Goal: Task Accomplishment & Management: Complete application form

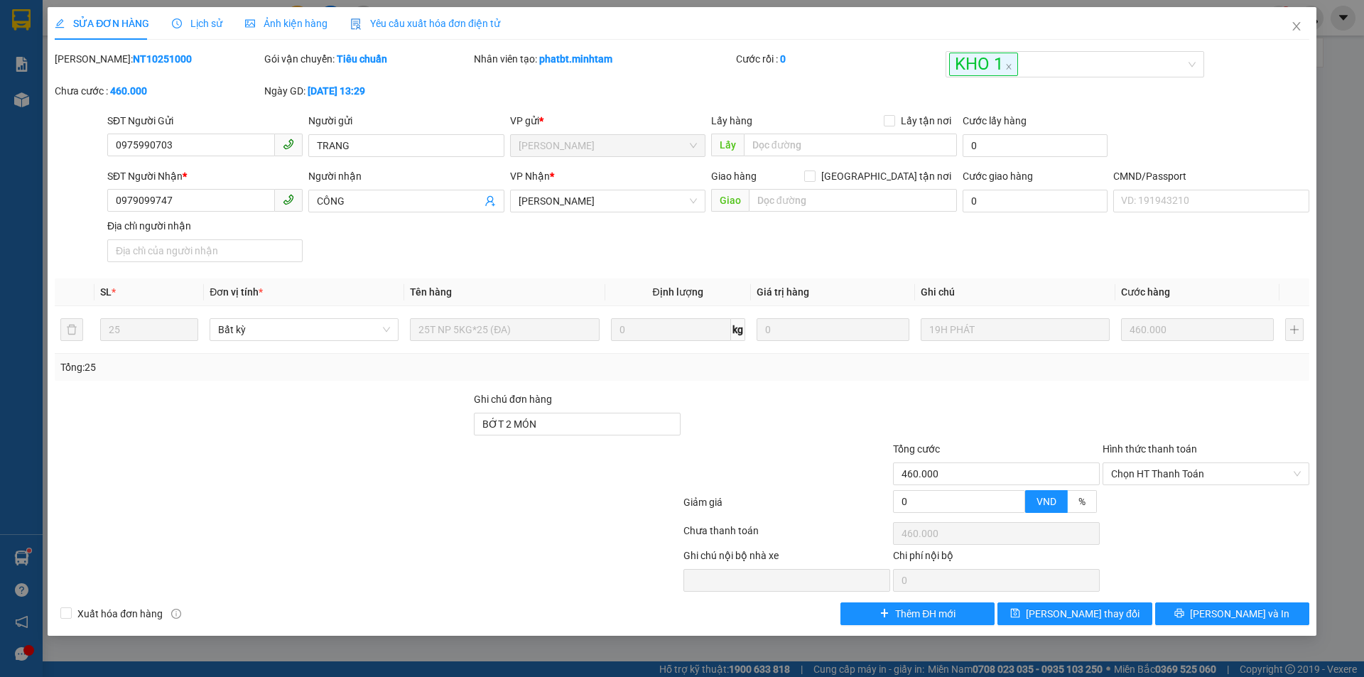
click at [239, 67] on div "Mã ĐH: NT10251000" at bounding box center [158, 67] width 210 height 32
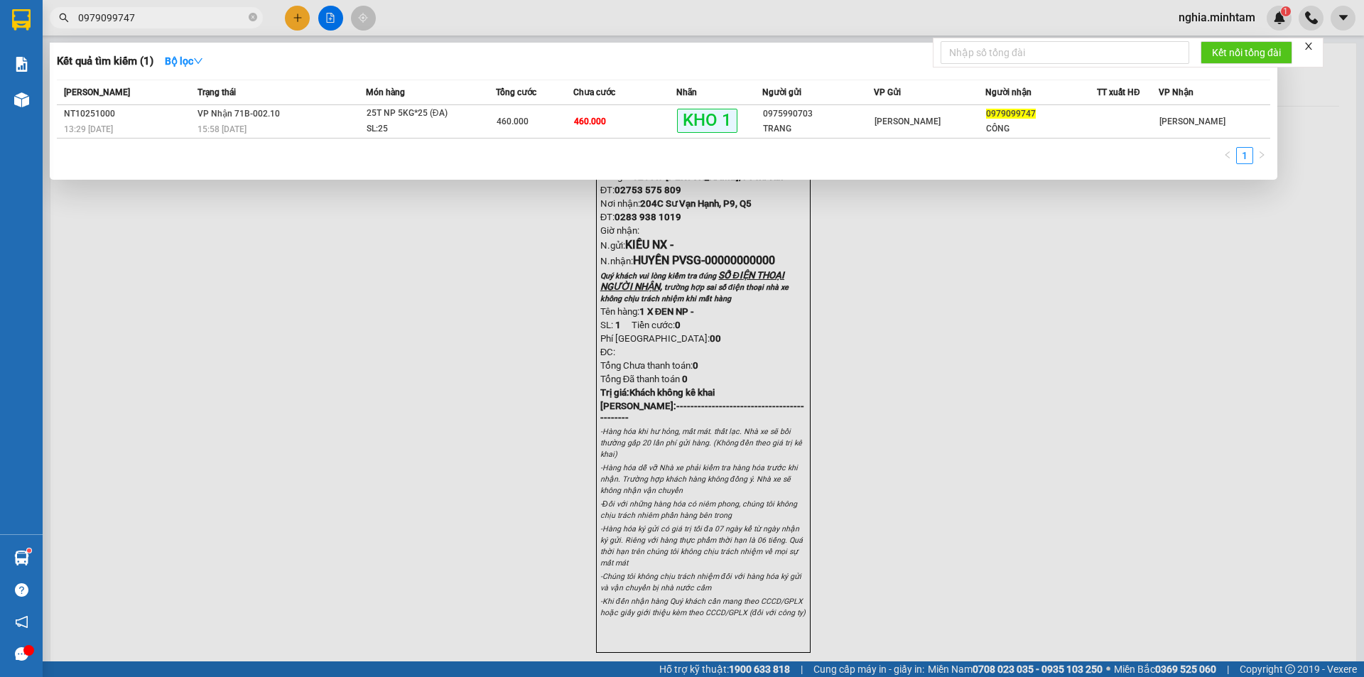
click at [131, 11] on input "0979099747" at bounding box center [162, 18] width 168 height 16
click at [131, 13] on input "0979099747" at bounding box center [162, 18] width 168 height 16
type input "4075"
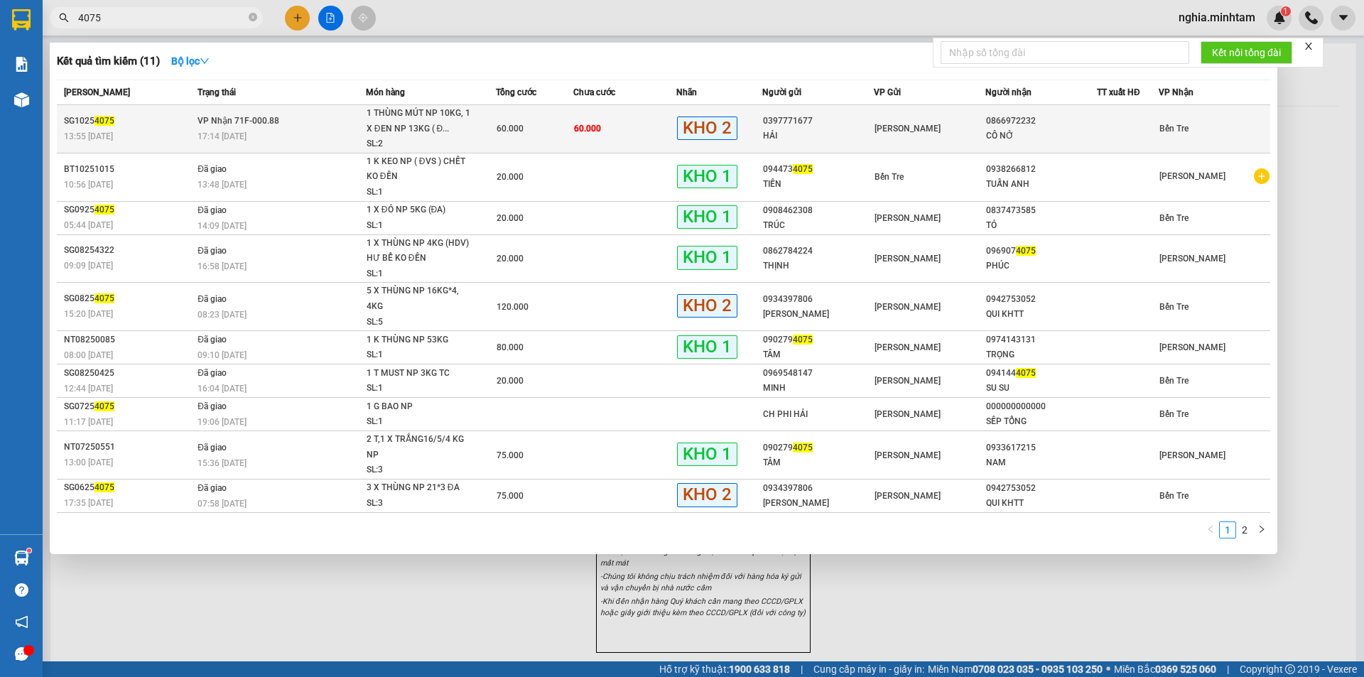
click at [305, 131] on div "17:14 [DATE]" at bounding box center [281, 137] width 168 height 16
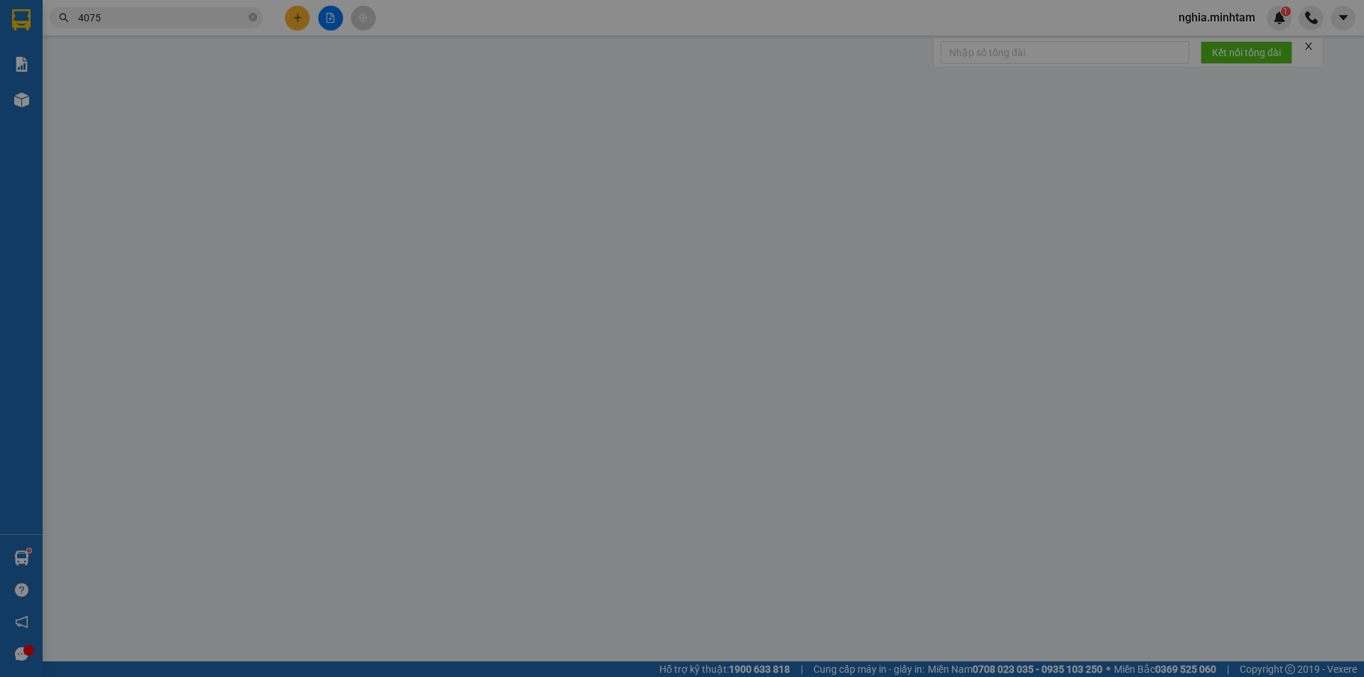
type input "0397771677"
type input "HẢI"
type input "0866972232"
type input "CÔ NỞ"
type input "DG"
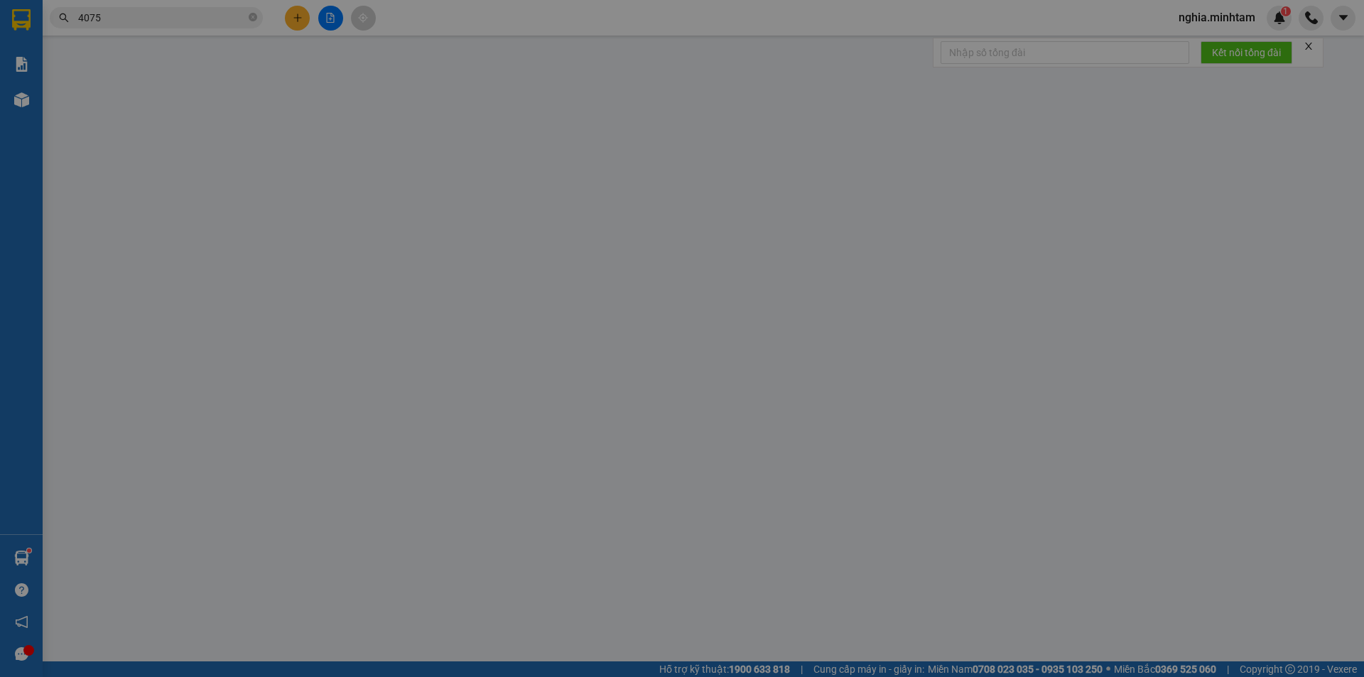
type input "60.000"
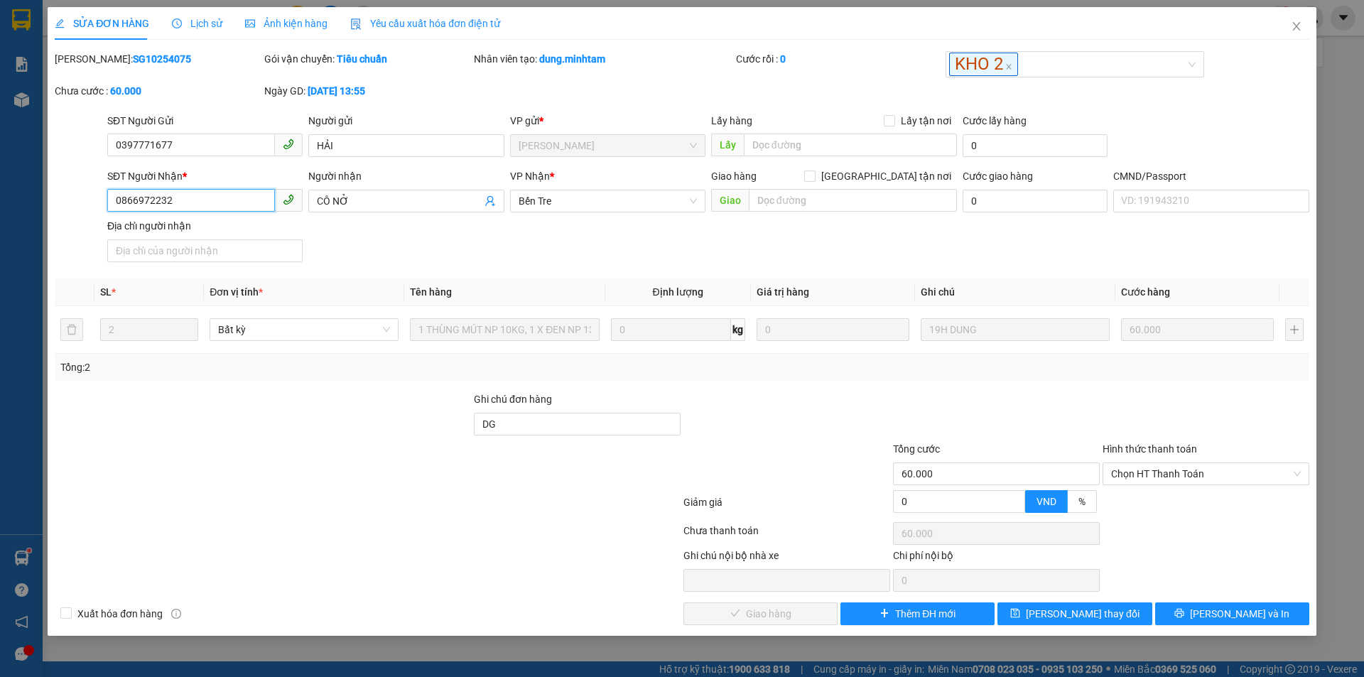
click at [136, 199] on input "0866972232" at bounding box center [191, 200] width 168 height 23
click at [136, 200] on input "0866972232" at bounding box center [191, 200] width 168 height 23
drag, startPoint x: 136, startPoint y: 200, endPoint x: 129, endPoint y: 195, distance: 8.7
click at [129, 195] on input "0866972232" at bounding box center [191, 200] width 168 height 23
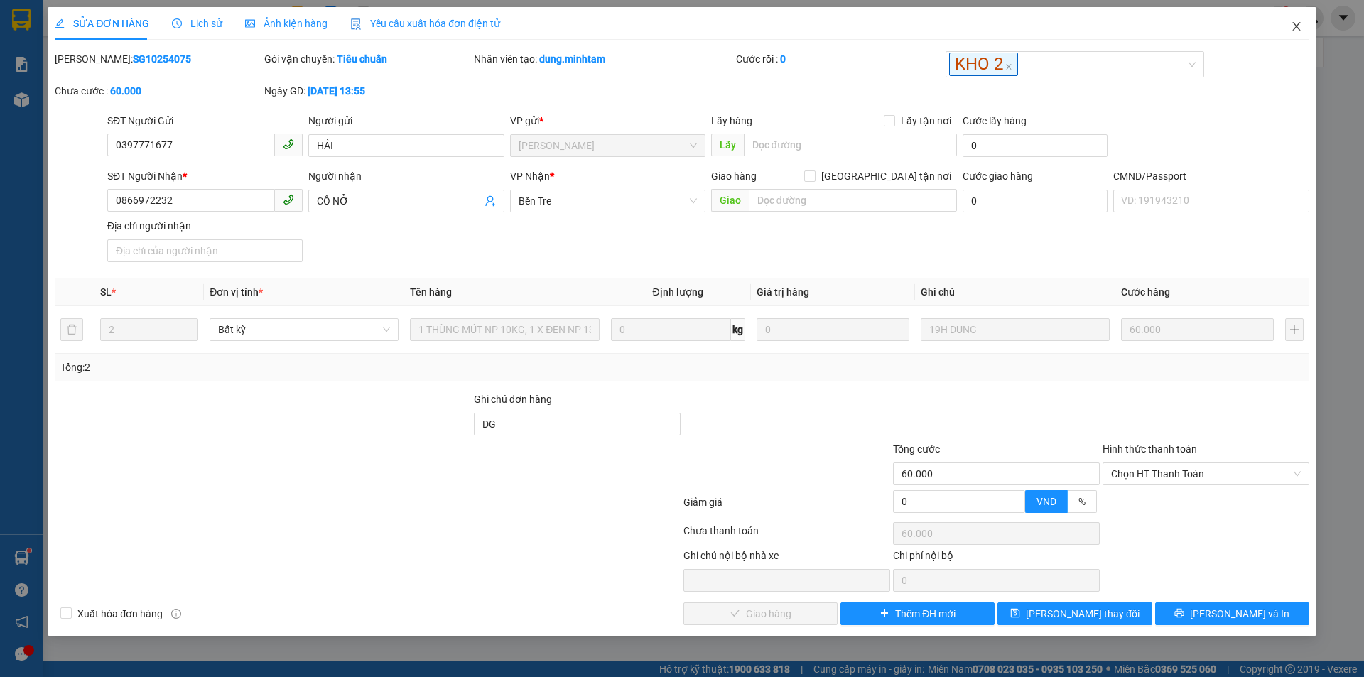
click at [1294, 25] on icon "close" at bounding box center [1296, 26] width 8 height 9
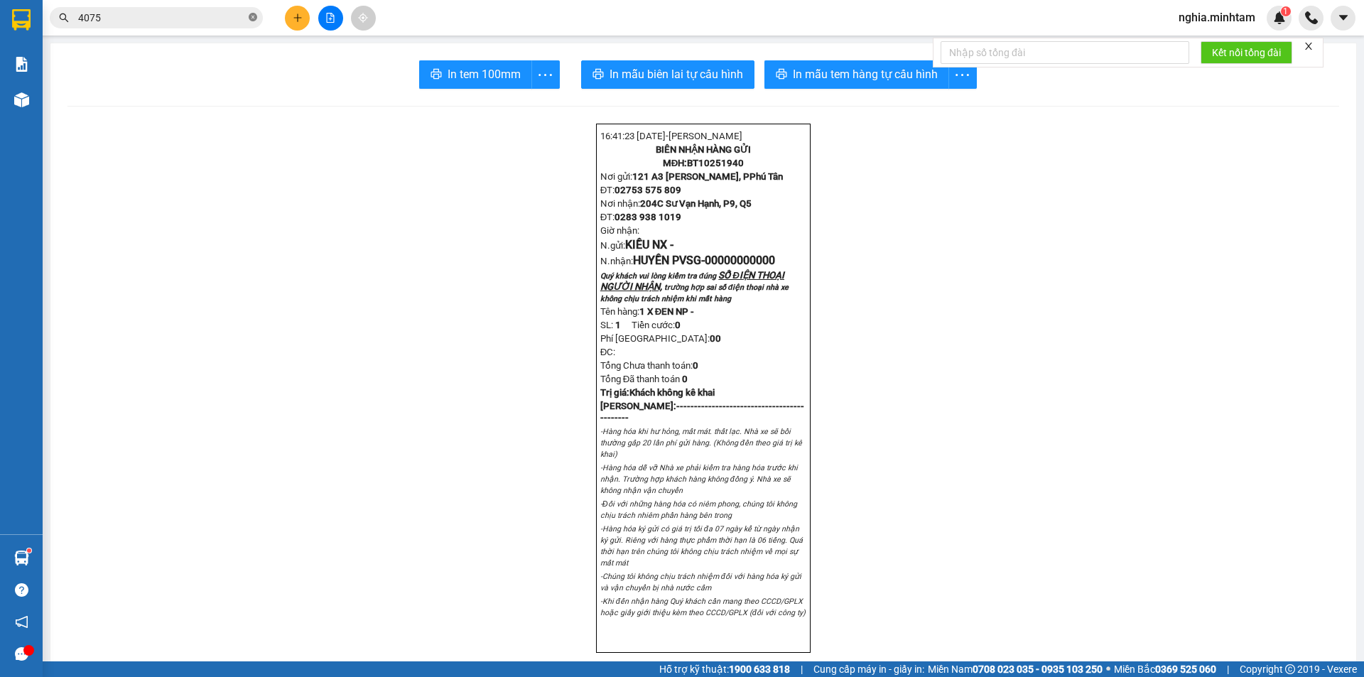
click at [253, 16] on icon "close-circle" at bounding box center [253, 17] width 9 height 9
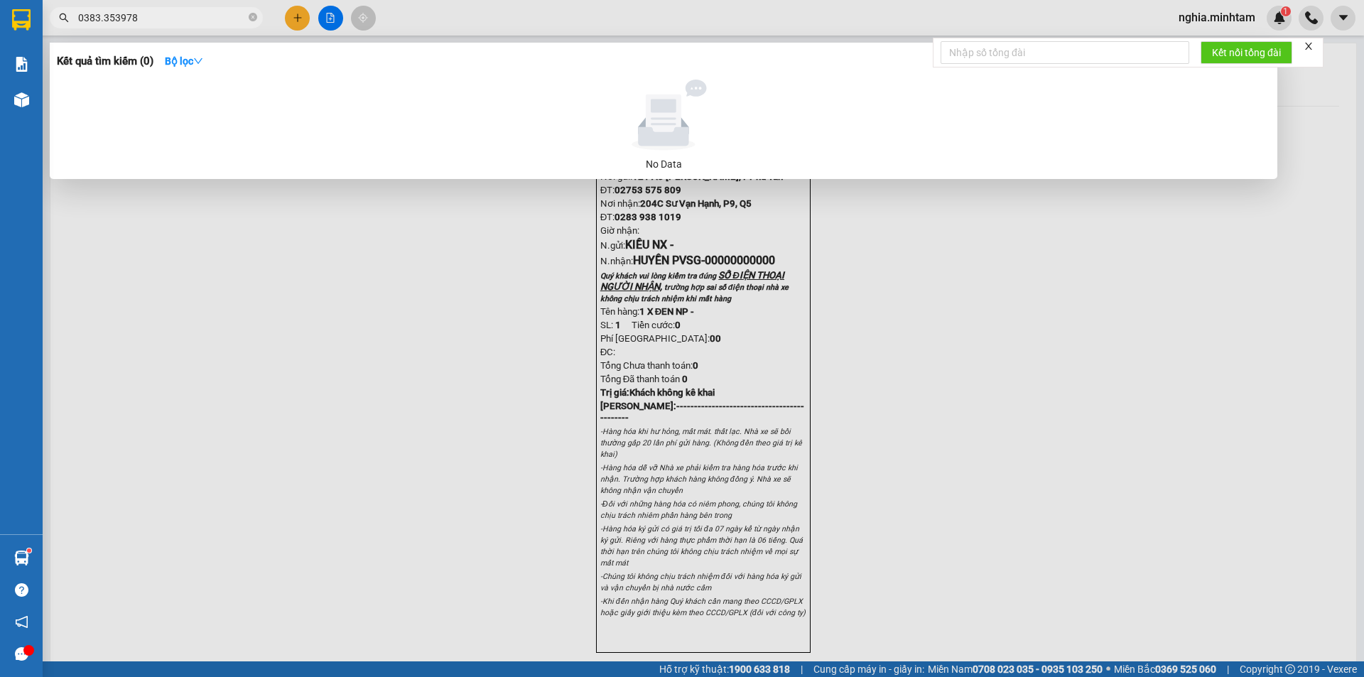
click at [99, 16] on input "0383.353978" at bounding box center [162, 18] width 168 height 16
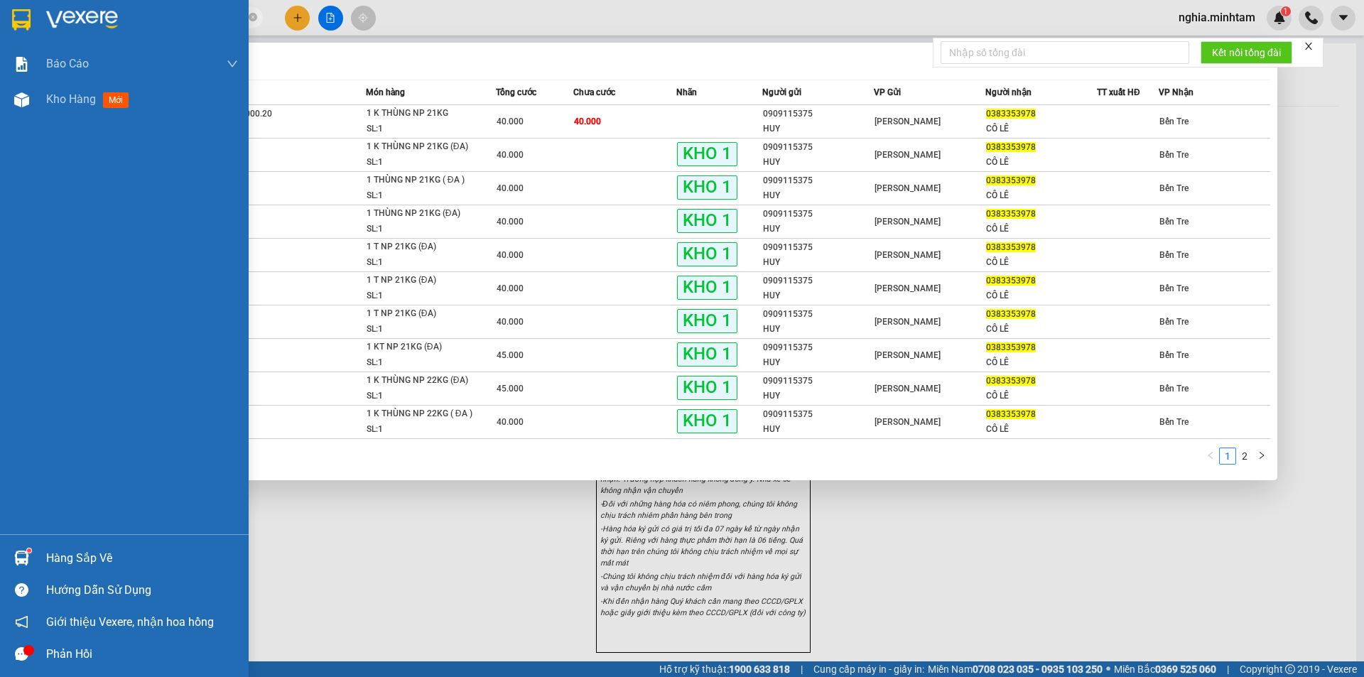
type input "0383353978"
click at [79, 558] on div "Hàng sắp về" at bounding box center [142, 558] width 192 height 21
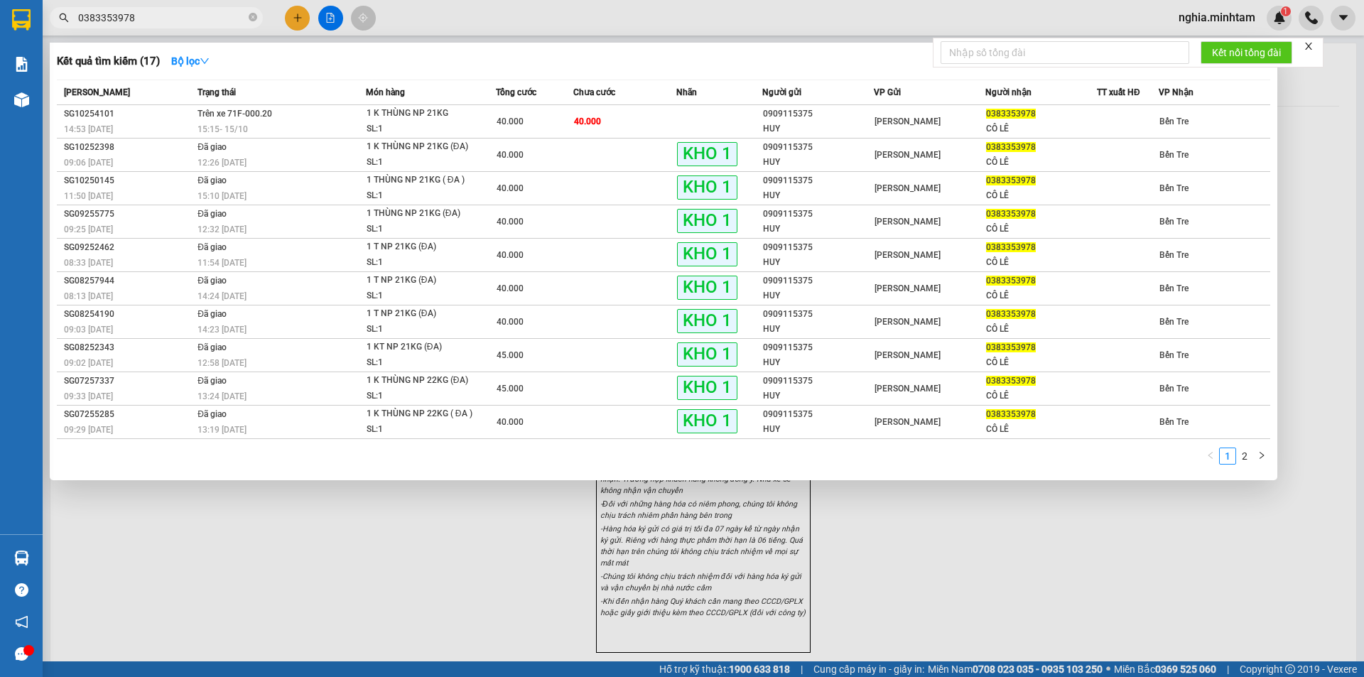
click at [149, 102] on section "Kết quả tìm kiếm ( 17 ) Bộ lọc Mã ĐH Trạng thái Món hàng Tổng cước Chưa cước Nh…" at bounding box center [682, 338] width 1364 height 677
click at [252, 17] on icon "close-circle" at bounding box center [253, 17] width 9 height 9
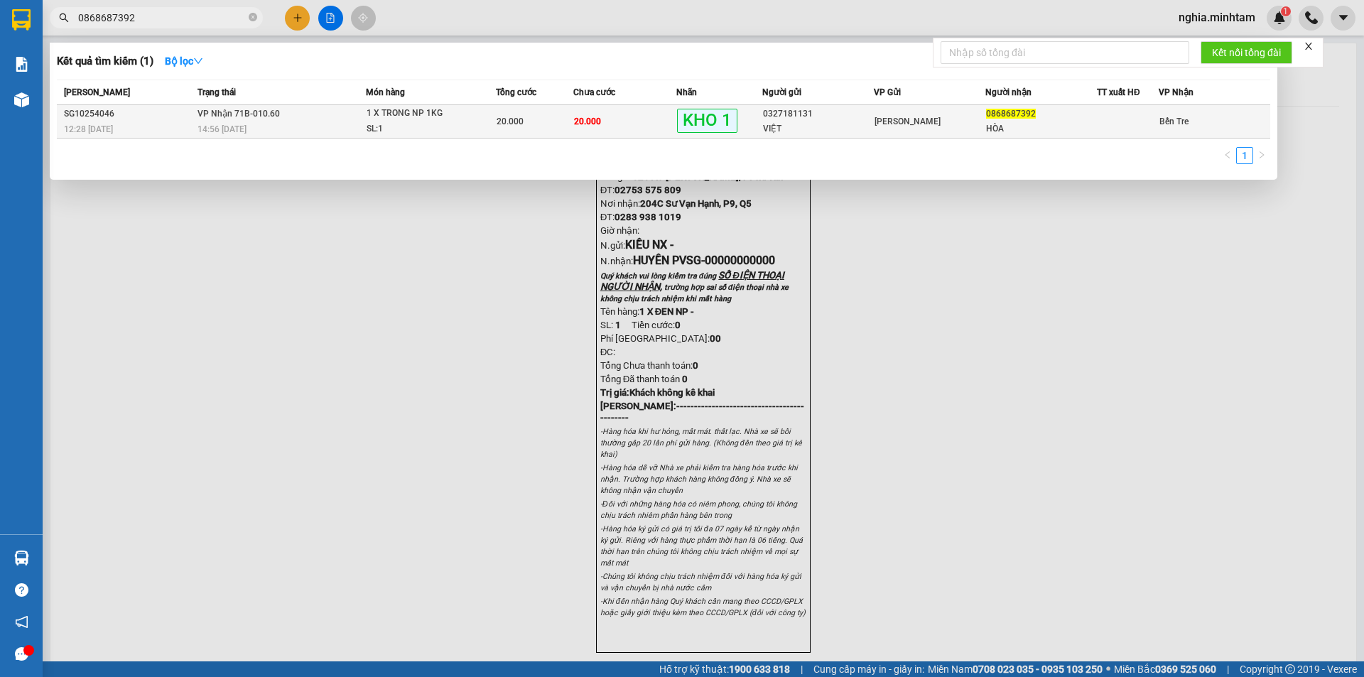
type input "0868687392"
click at [323, 126] on div "14:56 [DATE]" at bounding box center [281, 129] width 168 height 16
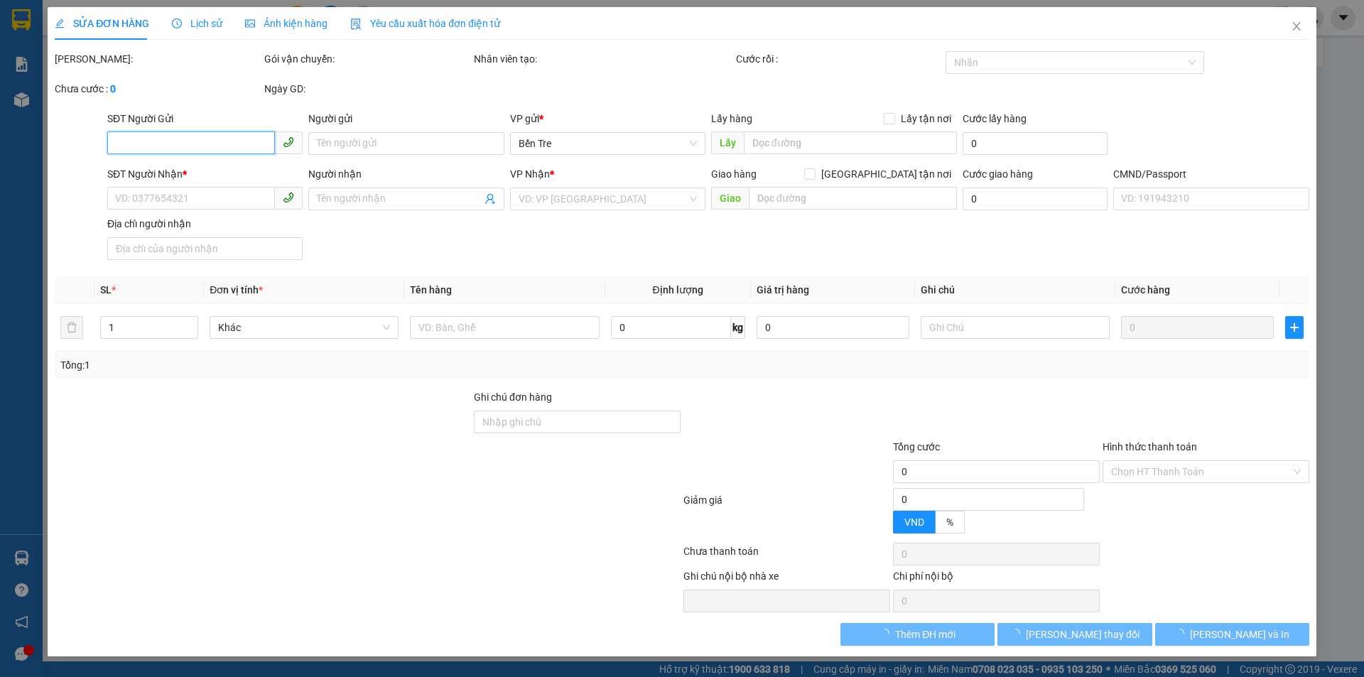
type input "0327181131"
type input "VIỆT"
type input "0868687392"
type input "HÒA"
type input "DG"
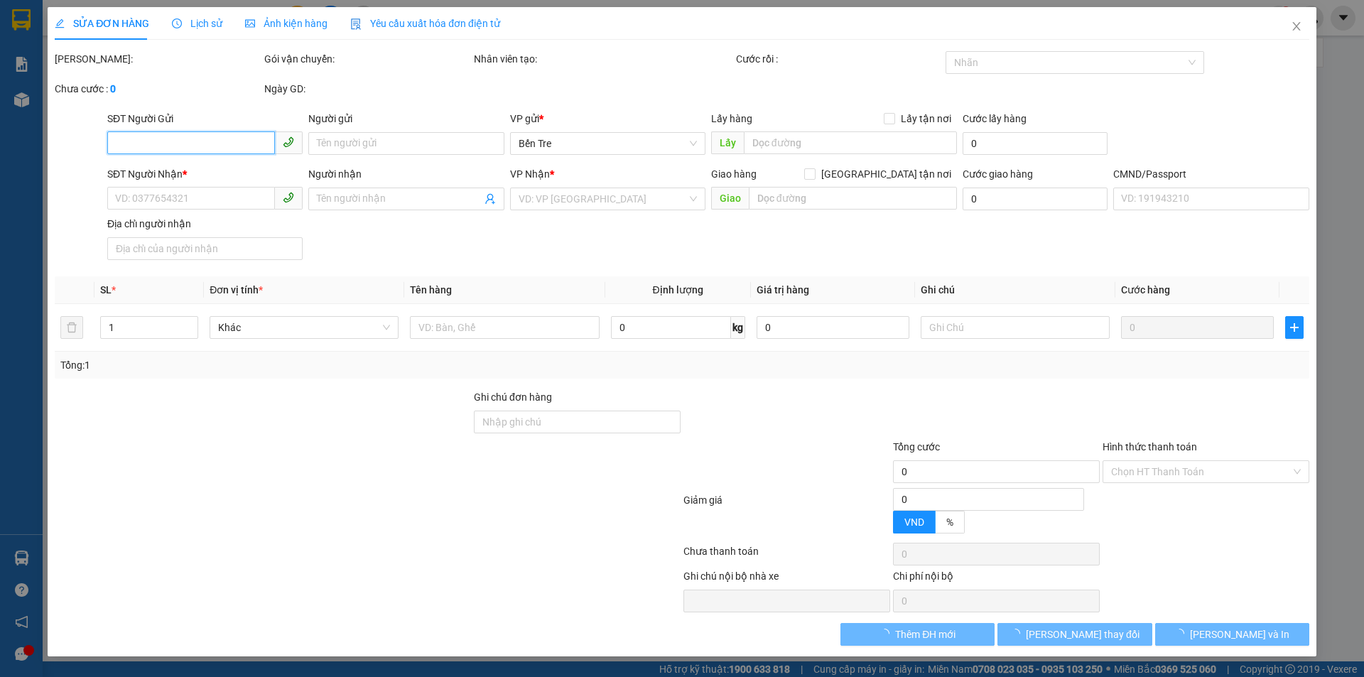
type input "20.000"
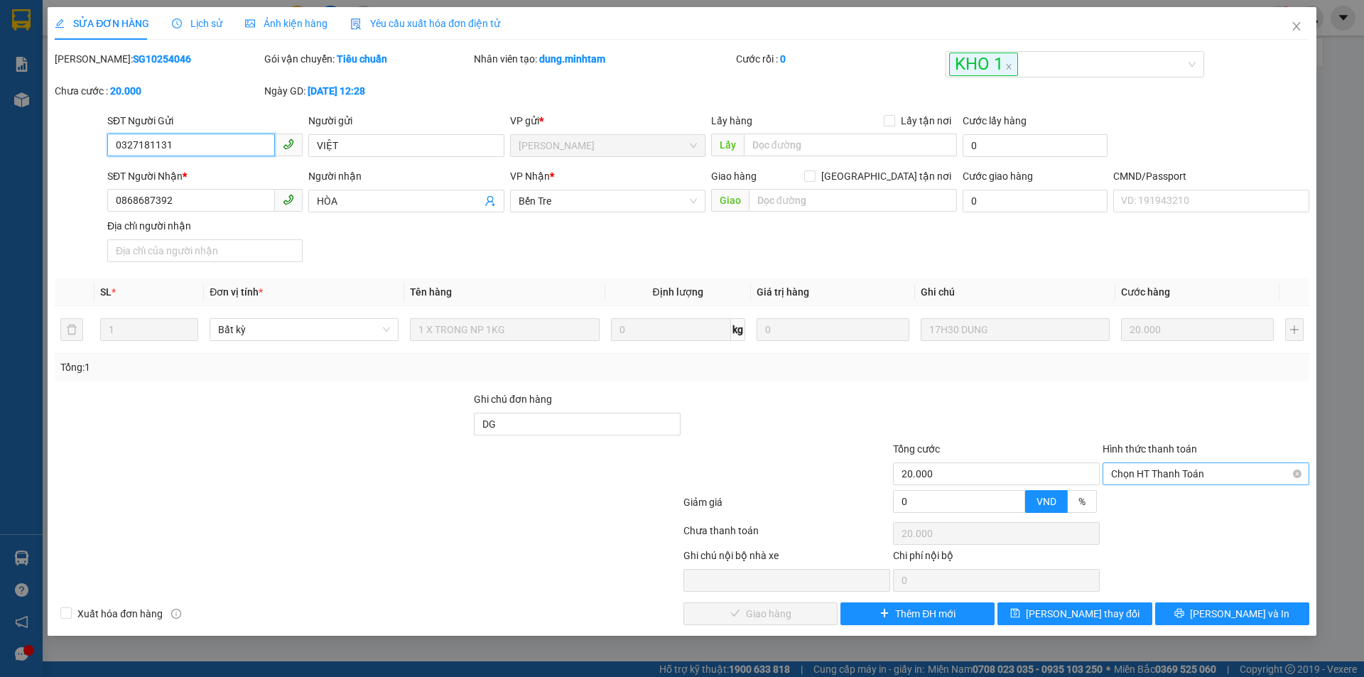
click at [1171, 468] on span "Chọn HT Thanh Toán" at bounding box center [1206, 473] width 190 height 21
click at [1153, 497] on div "Tại văn phòng" at bounding box center [1206, 502] width 190 height 16
type input "0"
click at [769, 612] on span "[PERSON_NAME] và Giao hàng" at bounding box center [778, 614] width 136 height 16
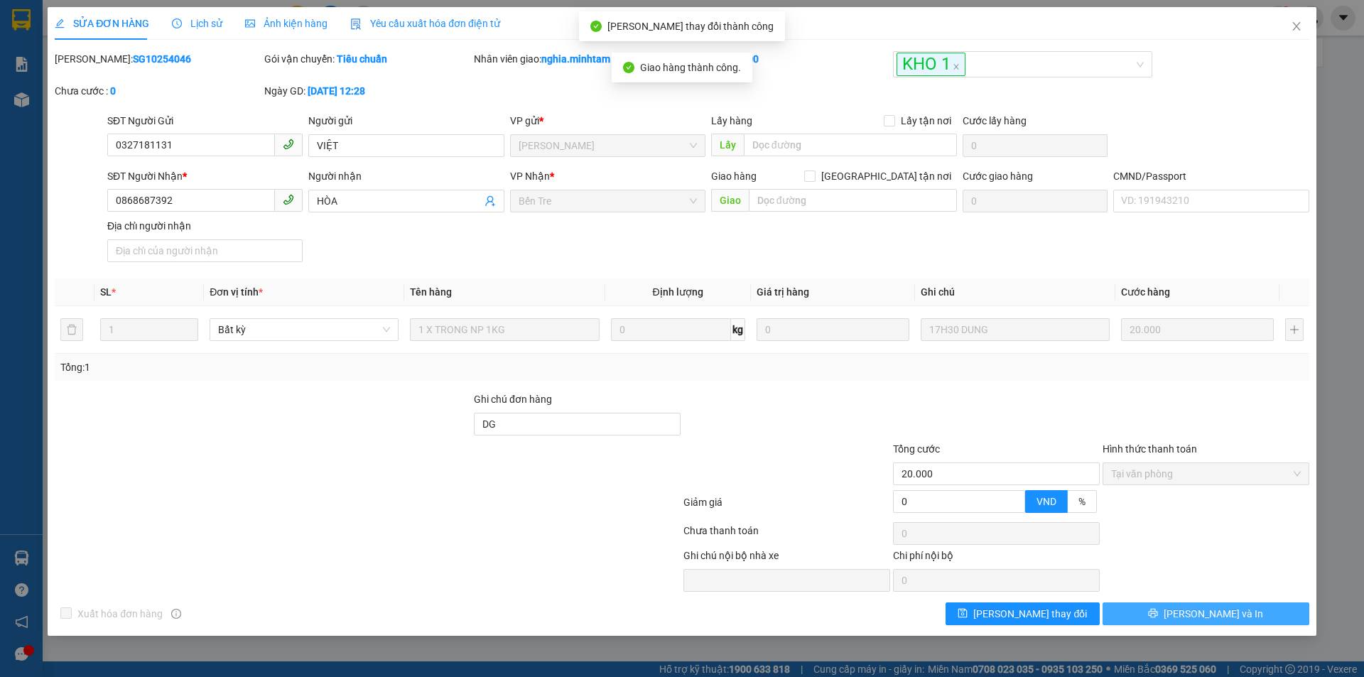
click at [1237, 605] on button "[PERSON_NAME] và In" at bounding box center [1205, 613] width 207 height 23
click at [1235, 617] on button "[PERSON_NAME] và In" at bounding box center [1205, 613] width 207 height 23
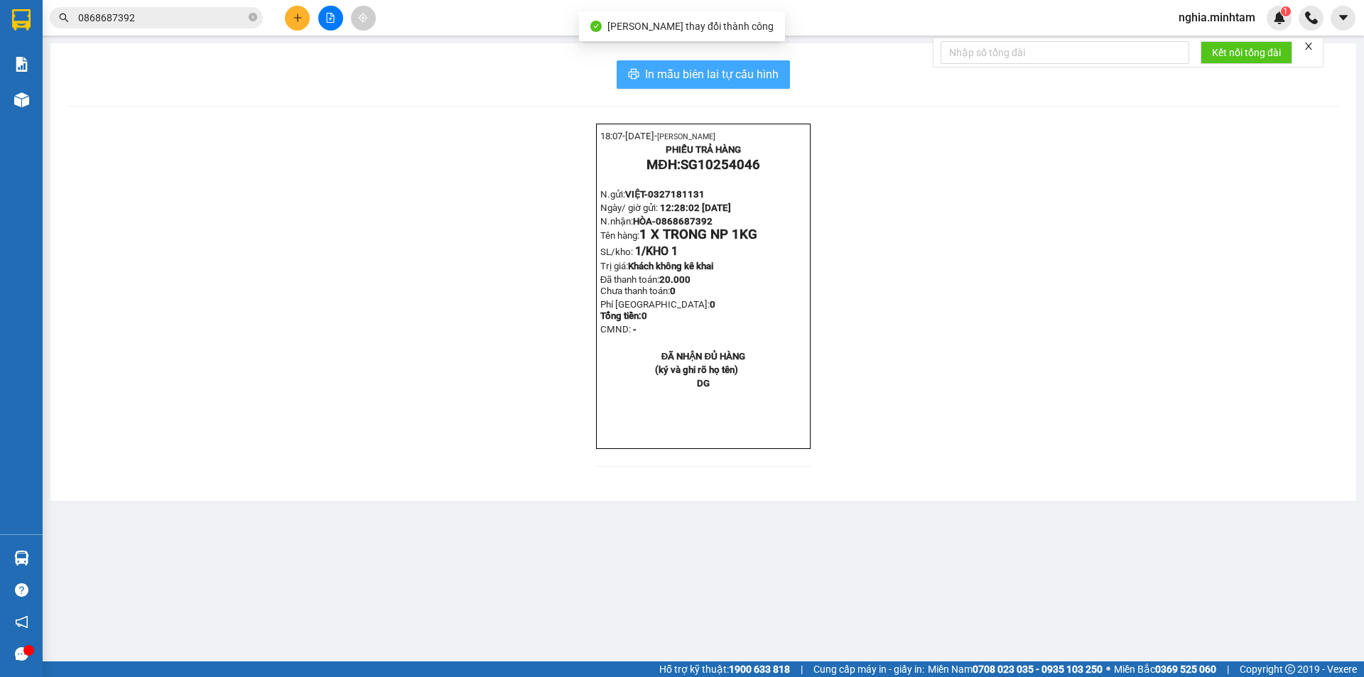
click at [771, 85] on button "In mẫu biên lai tự cấu hình" at bounding box center [703, 74] width 173 height 28
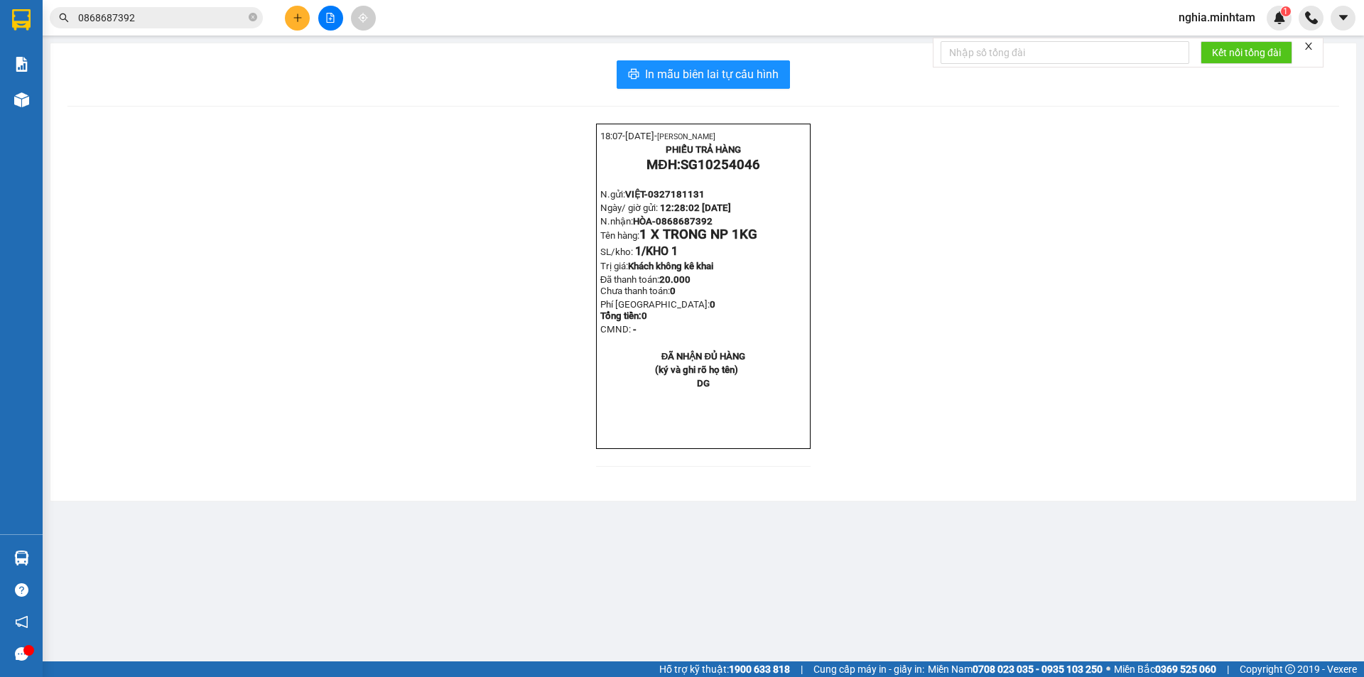
click at [191, 13] on input "0868687392" at bounding box center [162, 18] width 168 height 16
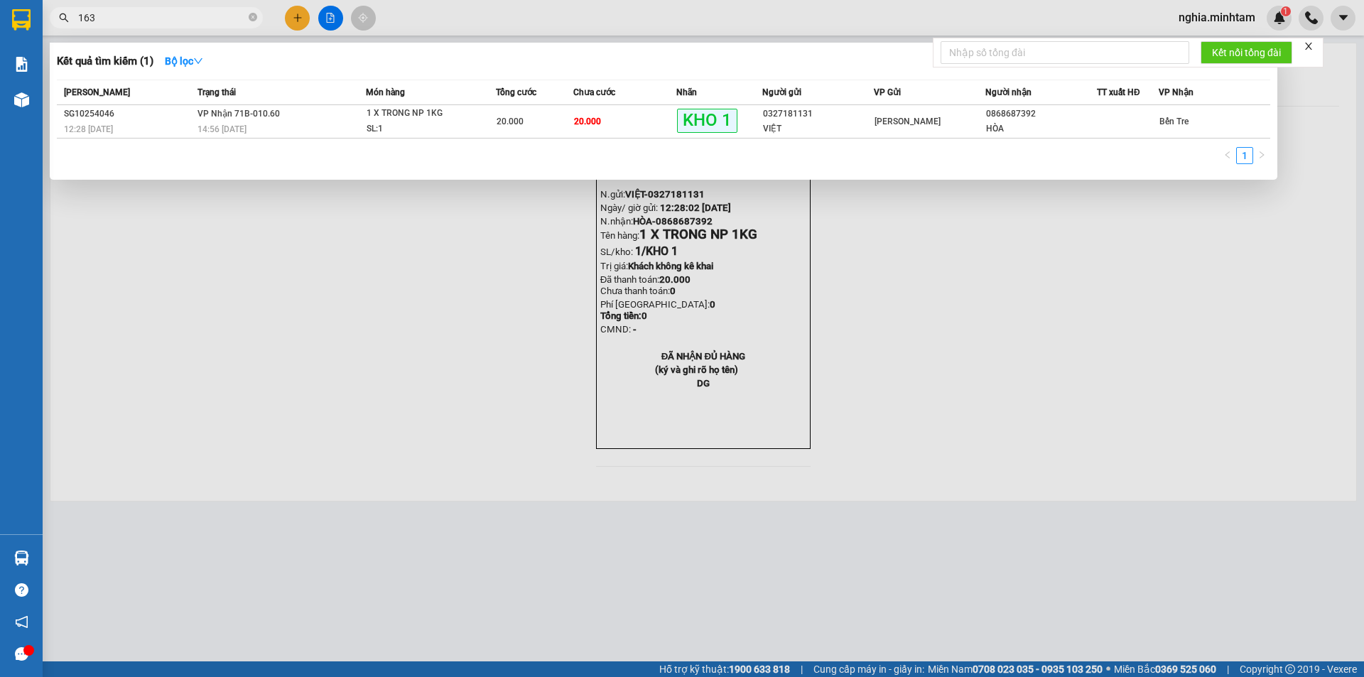
type input "1636"
